Goal: Task Accomplishment & Management: Use online tool/utility

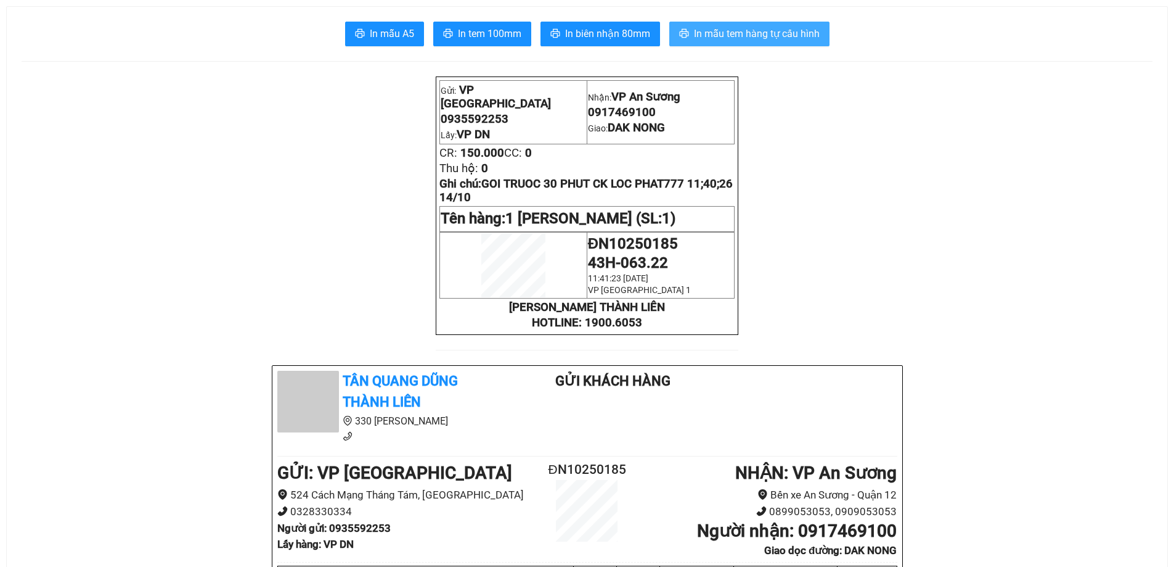
click at [781, 30] on span "In mẫu tem hàng tự cấu hình" at bounding box center [757, 33] width 126 height 15
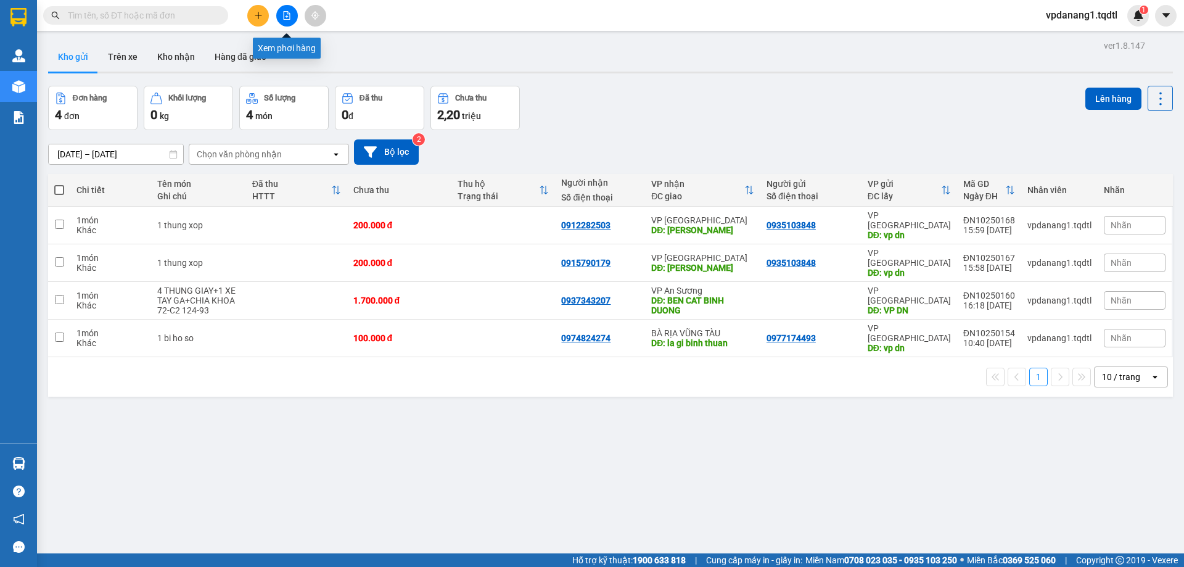
click at [281, 15] on button at bounding box center [287, 16] width 22 height 22
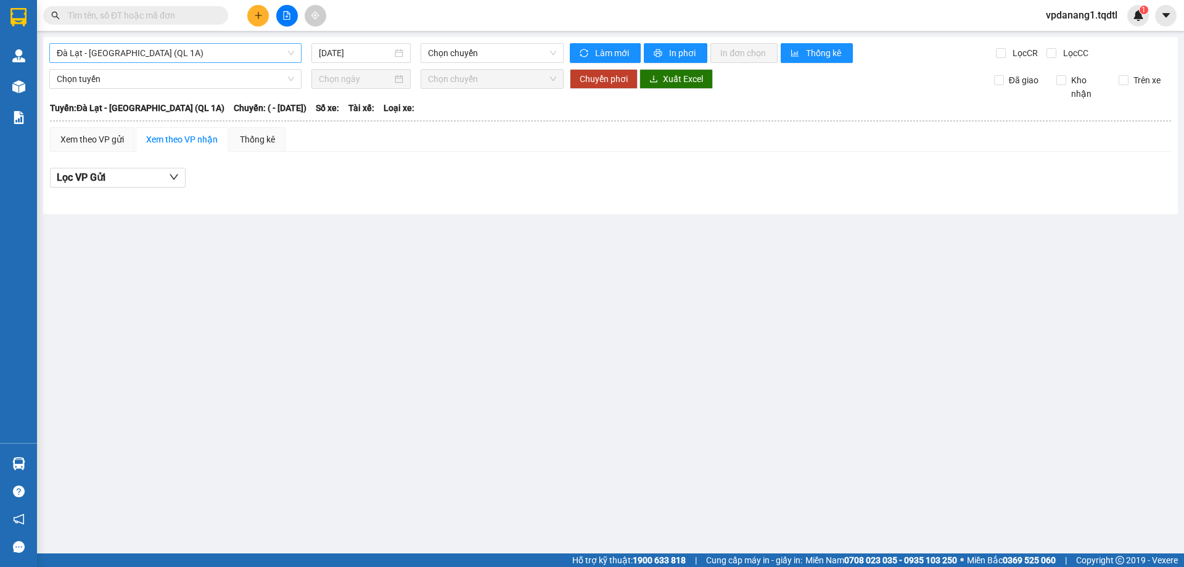
click at [191, 52] on span "Đà Lạt - [GEOGRAPHIC_DATA] (QL 1A)" at bounding box center [175, 53] width 237 height 18
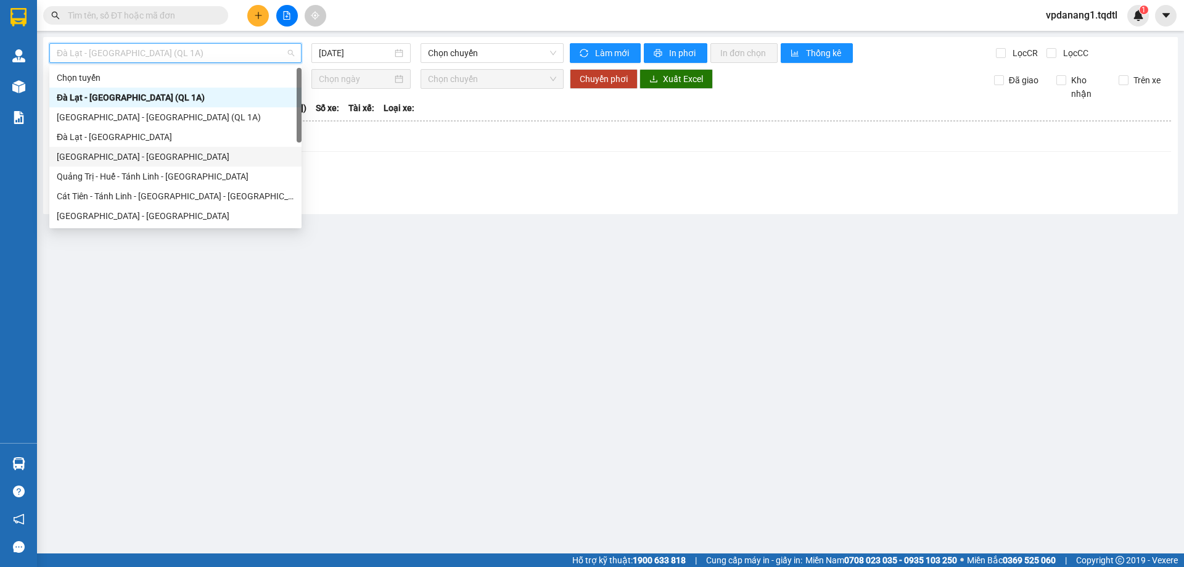
scroll to position [62, 0]
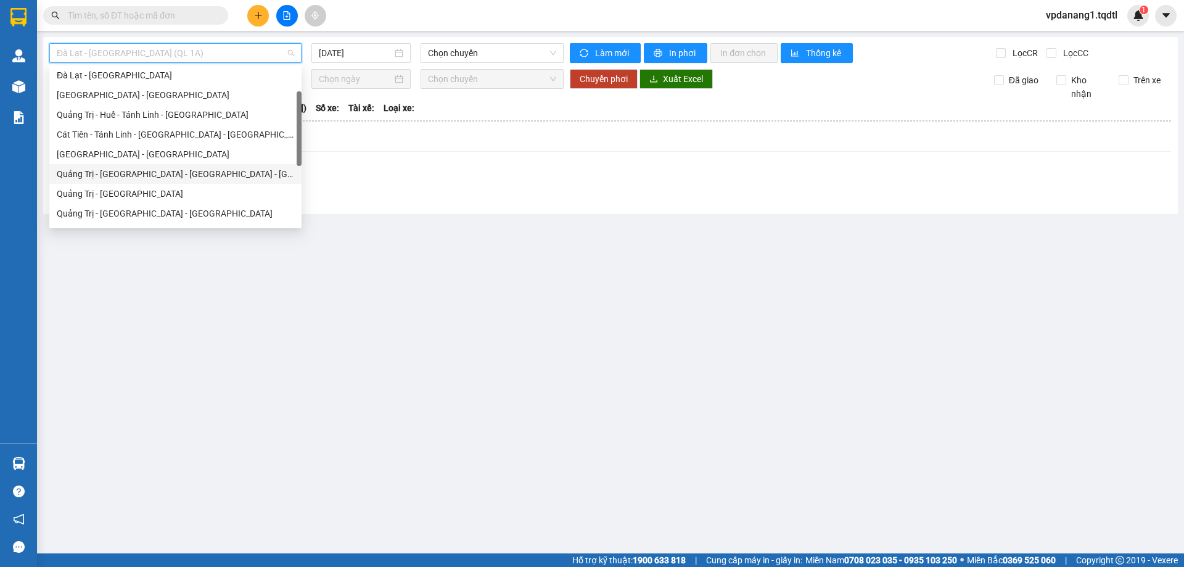
click at [196, 172] on div "Quảng Trị - [GEOGRAPHIC_DATA] - [GEOGRAPHIC_DATA] - [GEOGRAPHIC_DATA]" at bounding box center [175, 174] width 237 height 14
type input "[DATE]"
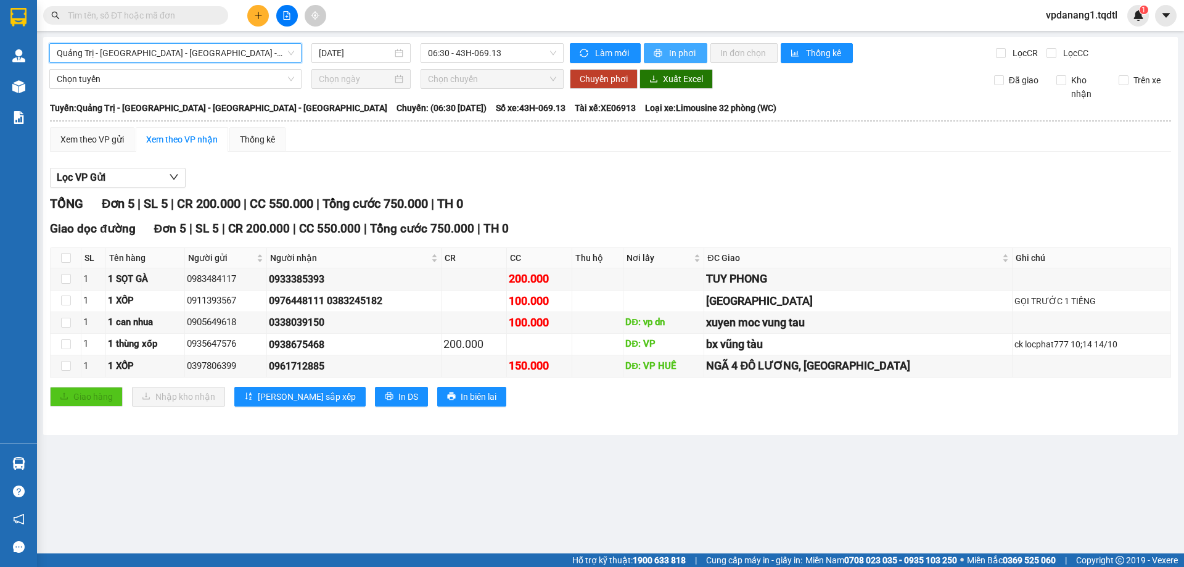
click at [681, 47] on span "In phơi" at bounding box center [683, 53] width 28 height 14
click at [237, 57] on span "Quảng Trị - [GEOGRAPHIC_DATA] - [GEOGRAPHIC_DATA] - [GEOGRAPHIC_DATA]" at bounding box center [175, 53] width 237 height 18
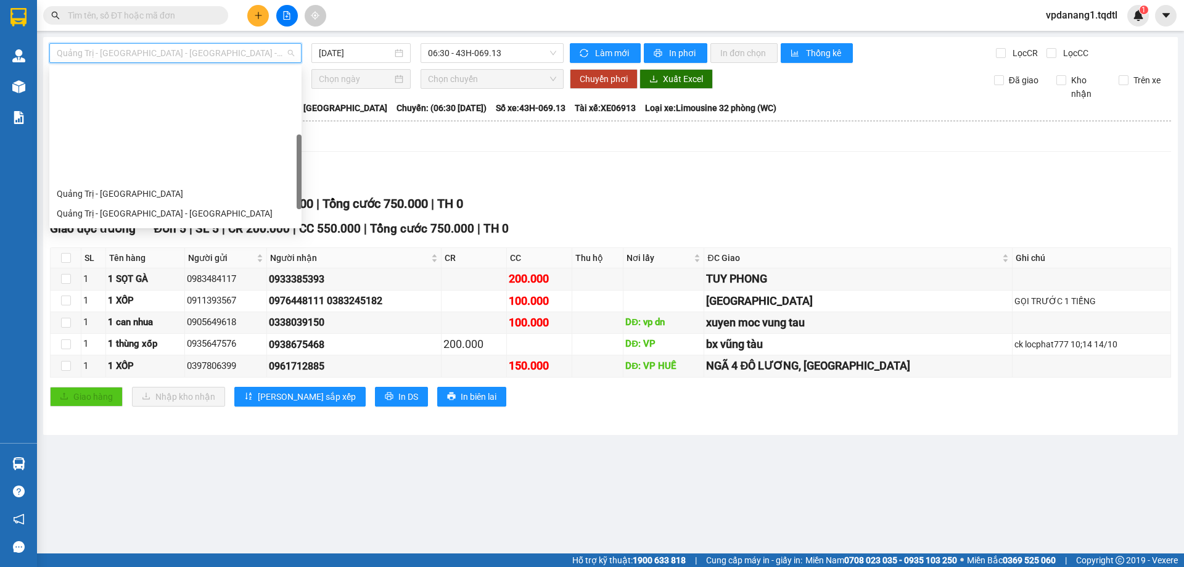
scroll to position [185, 0]
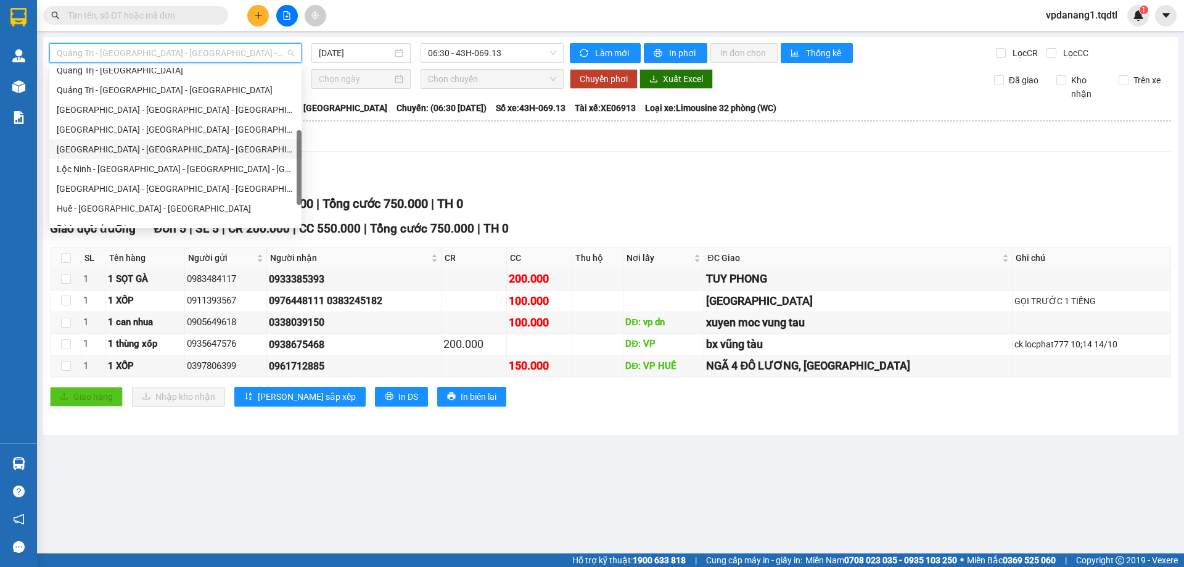
click at [210, 147] on div "[GEOGRAPHIC_DATA] - [GEOGRAPHIC_DATA] - [GEOGRAPHIC_DATA] - [GEOGRAPHIC_DATA]" at bounding box center [175, 149] width 237 height 14
type input "[DATE]"
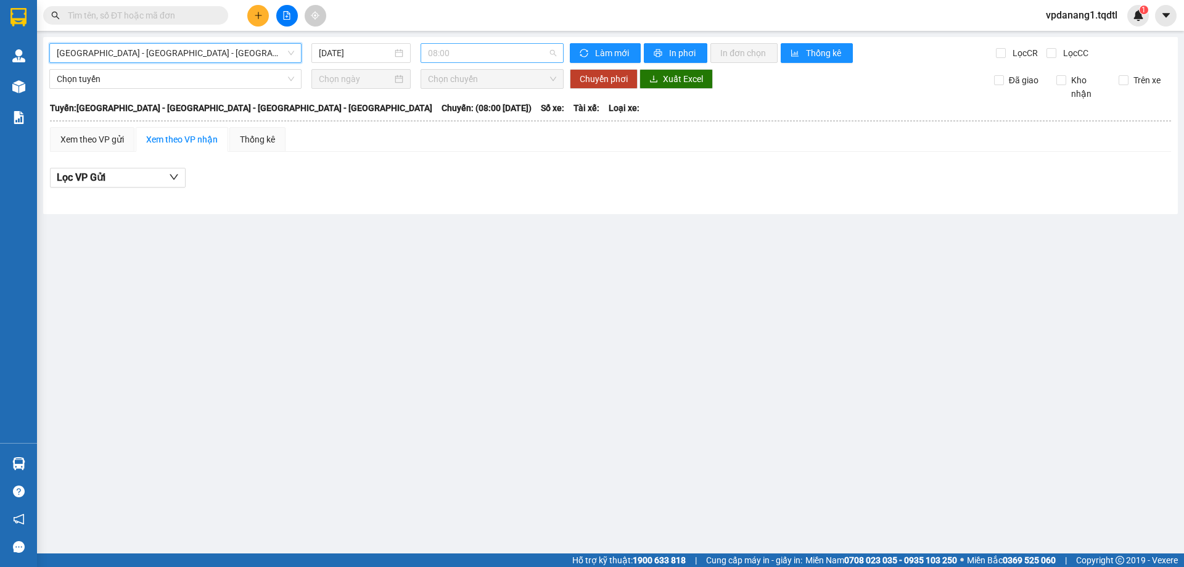
click at [460, 57] on span "08:00" at bounding box center [492, 53] width 128 height 18
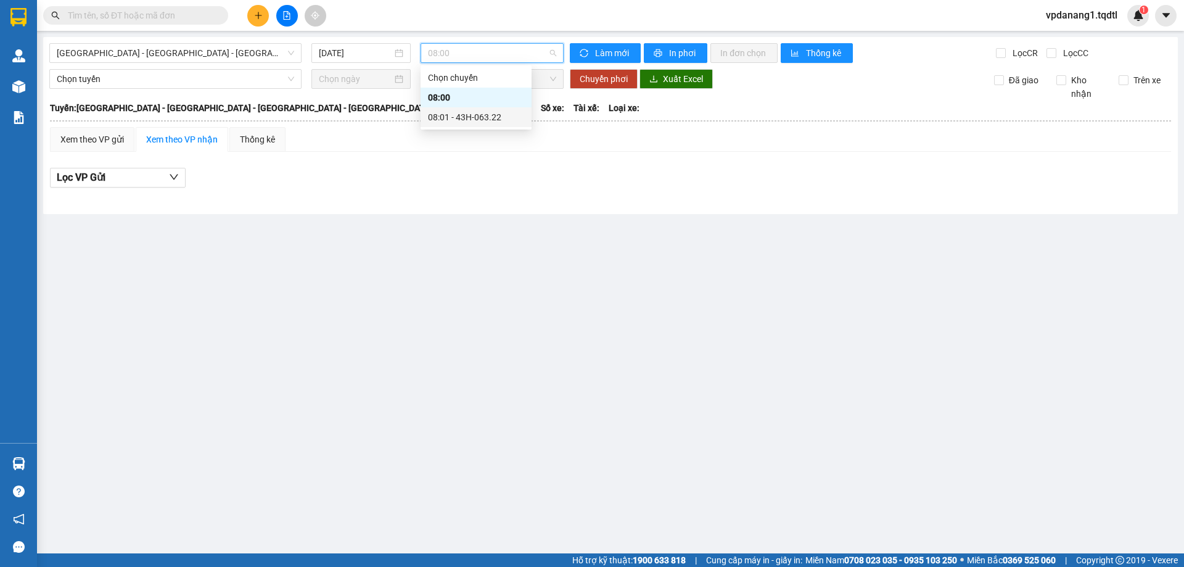
click at [506, 120] on div "08:01 - 43H-063.22" at bounding box center [476, 117] width 96 height 14
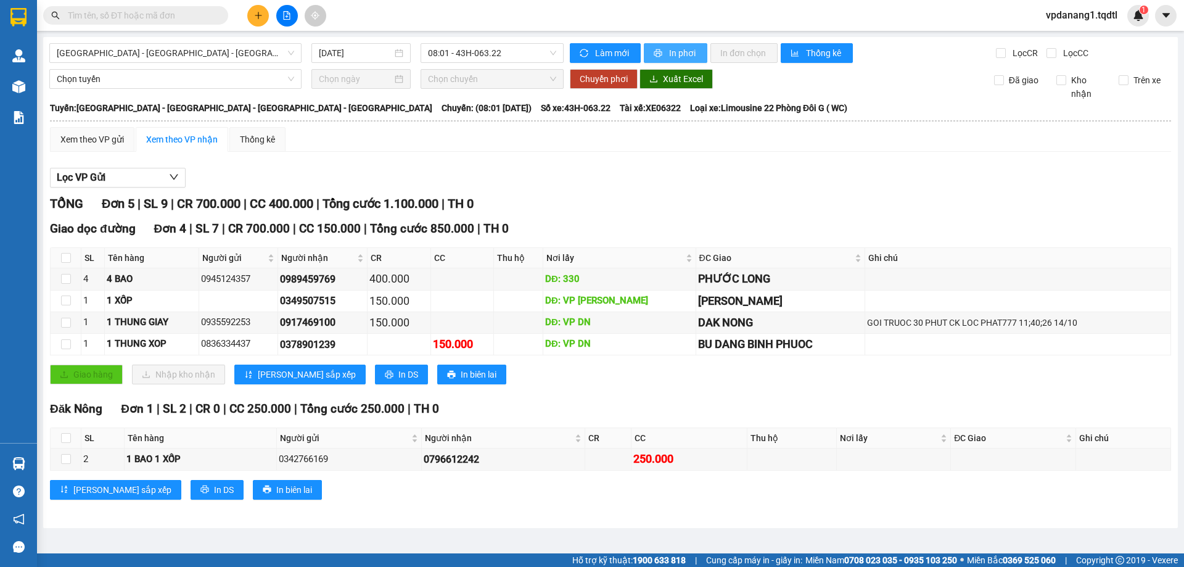
click at [670, 61] on button "In phơi" at bounding box center [676, 53] width 64 height 20
